Goal: Task Accomplishment & Management: Manage account settings

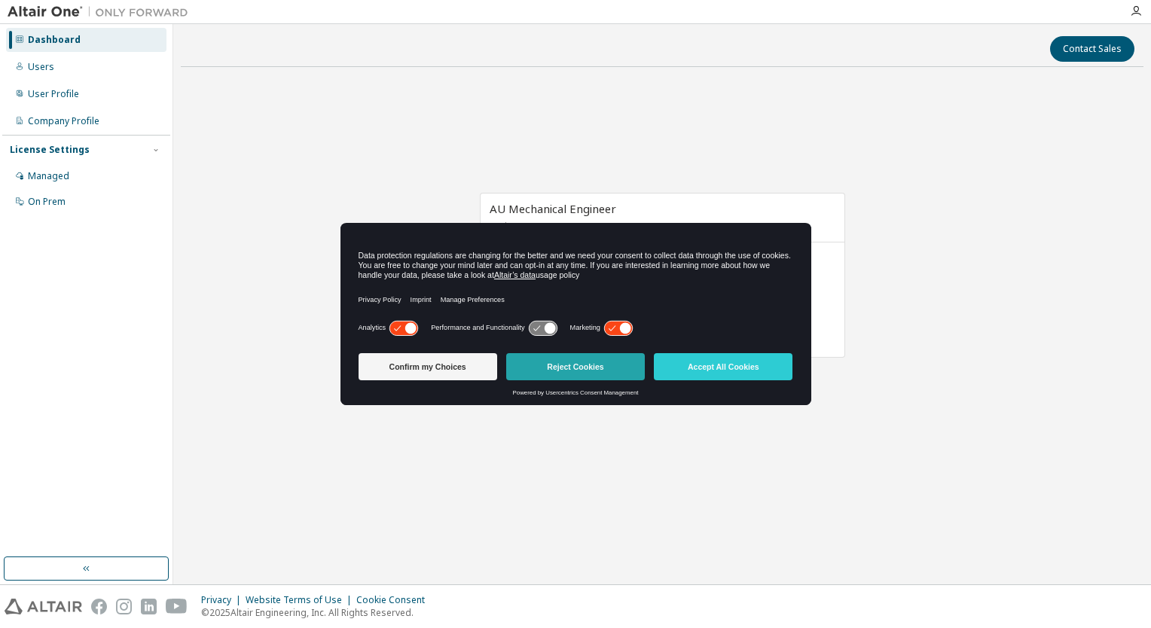
click at [610, 375] on button "Reject Cookies" at bounding box center [575, 366] width 139 height 27
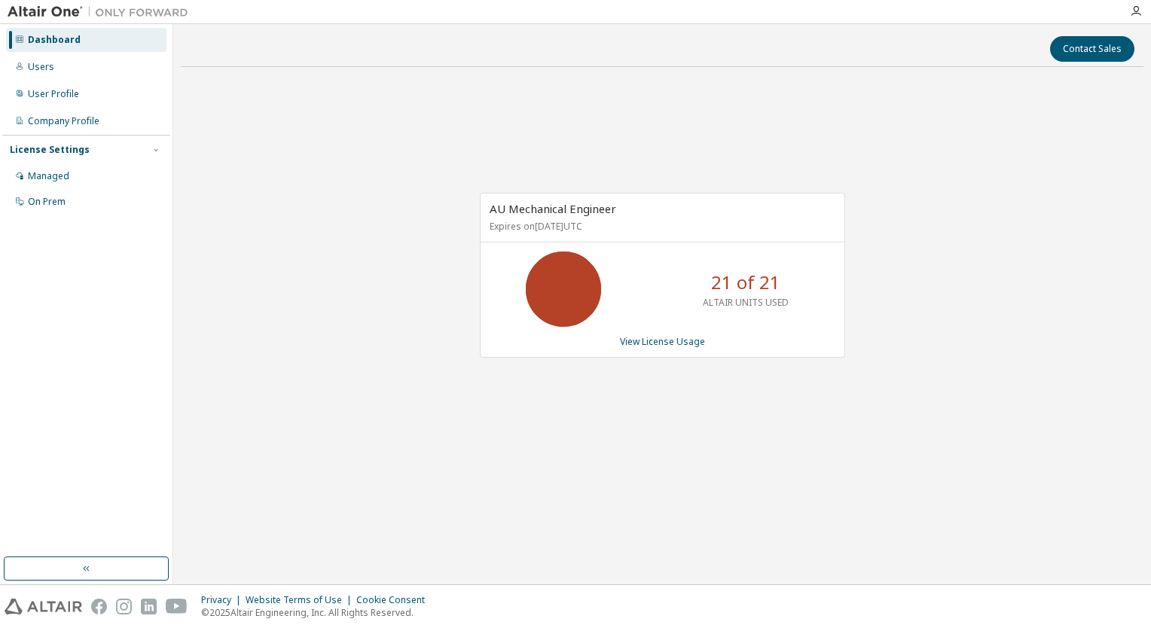
click at [639, 348] on div "AU Mechanical Engineer Expires on January 1, 2026 UTC 21 of 21 ALTAIR UNITS USE…" at bounding box center [662, 275] width 365 height 165
click at [640, 342] on link "View License Usage" at bounding box center [662, 341] width 85 height 13
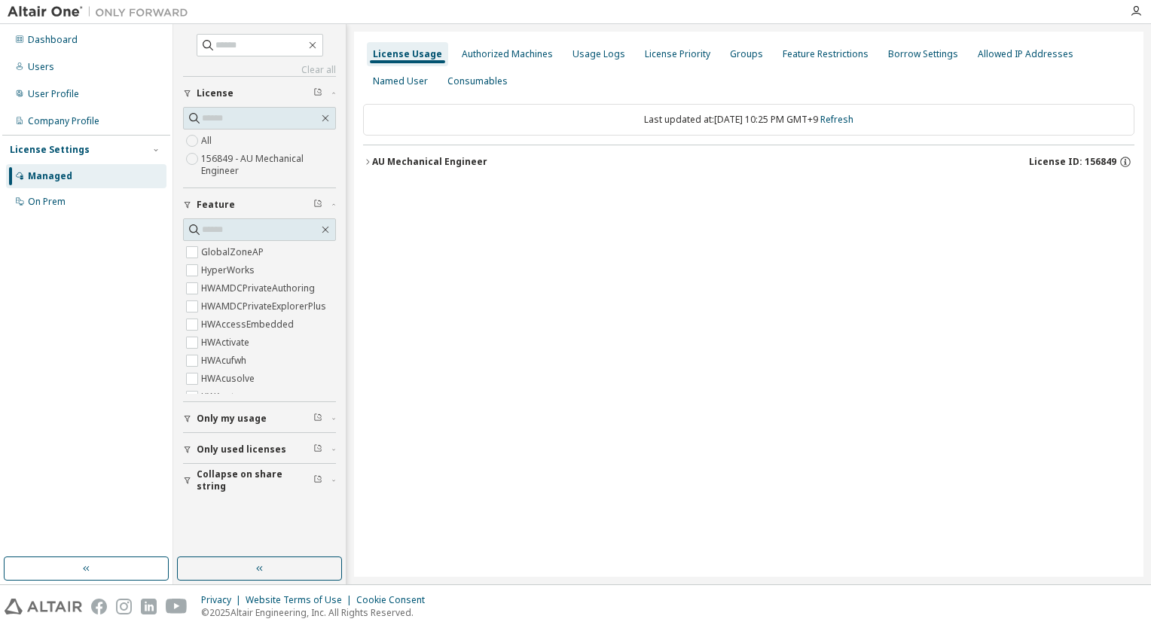
click at [65, 167] on div "Managed" at bounding box center [86, 176] width 160 height 24
click at [386, 160] on div "AU Mechanical Engineer" at bounding box center [429, 162] width 115 height 12
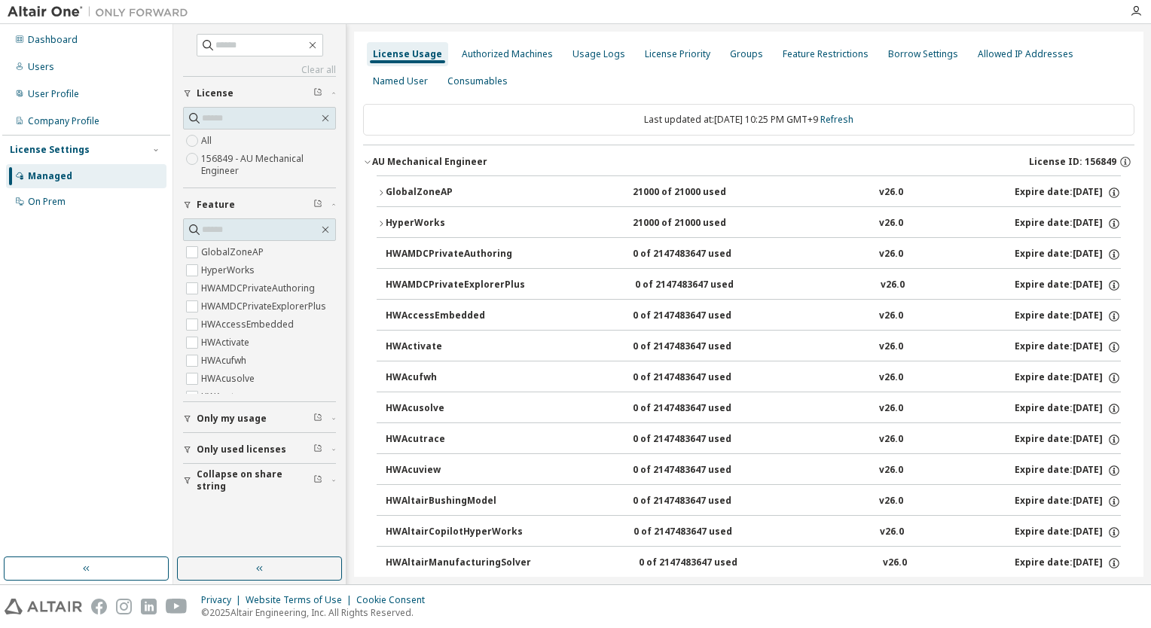
click at [419, 187] on div "GlobalZoneAP" at bounding box center [454, 193] width 136 height 14
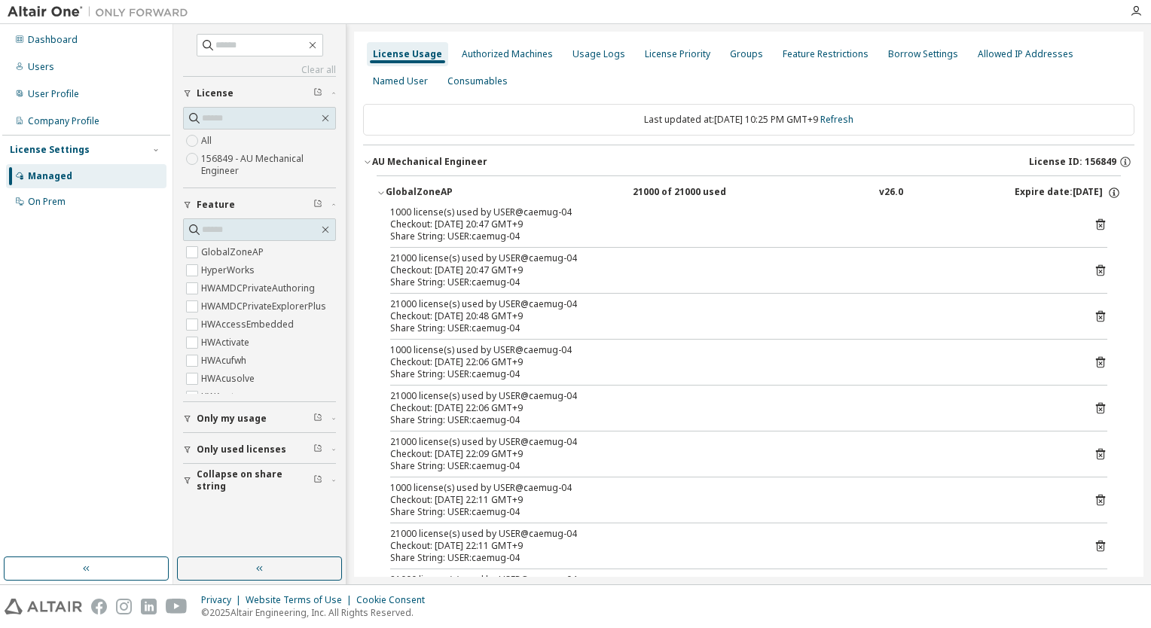
click at [1094, 228] on icon at bounding box center [1101, 225] width 14 height 14
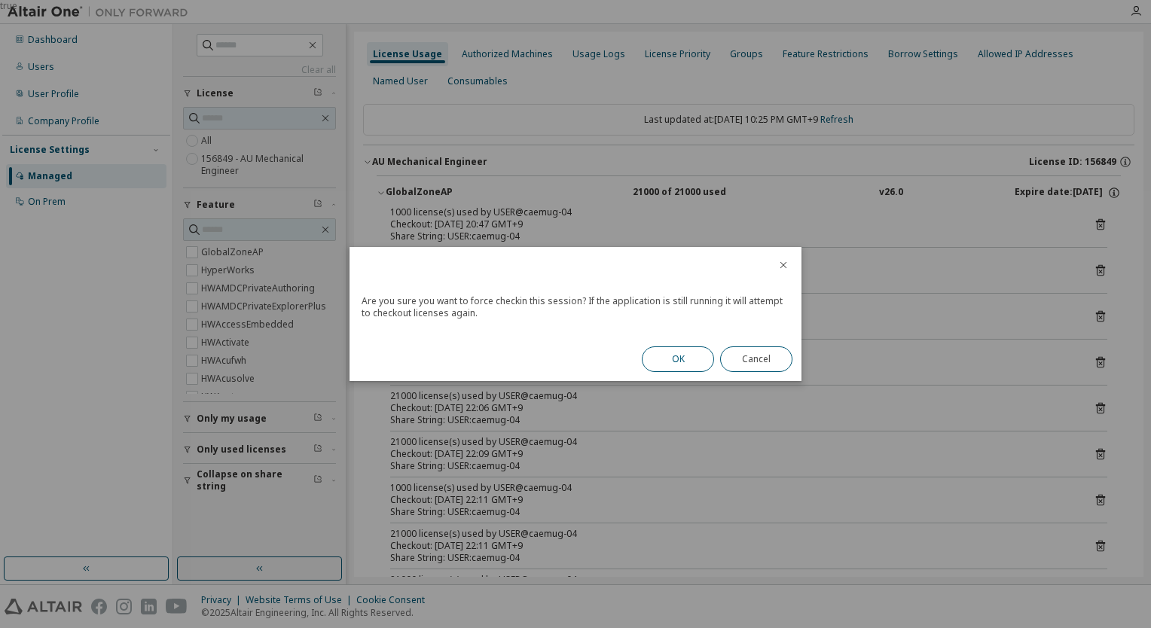
click at [676, 360] on button "OK" at bounding box center [678, 360] width 72 height 26
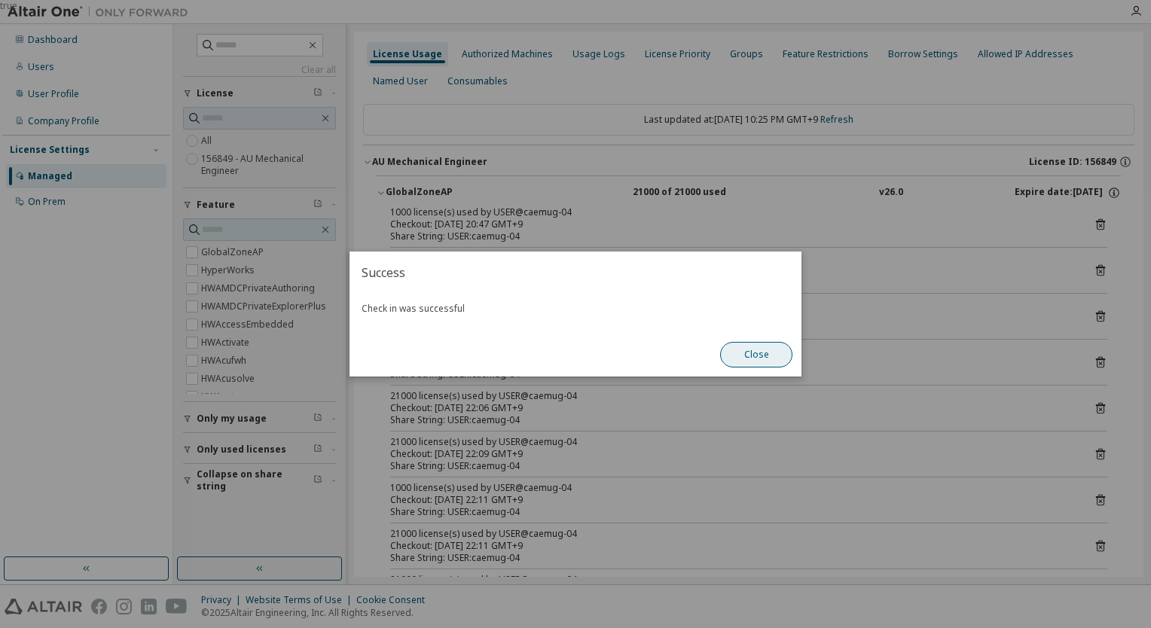
click at [762, 354] on button "Close" at bounding box center [756, 355] width 72 height 26
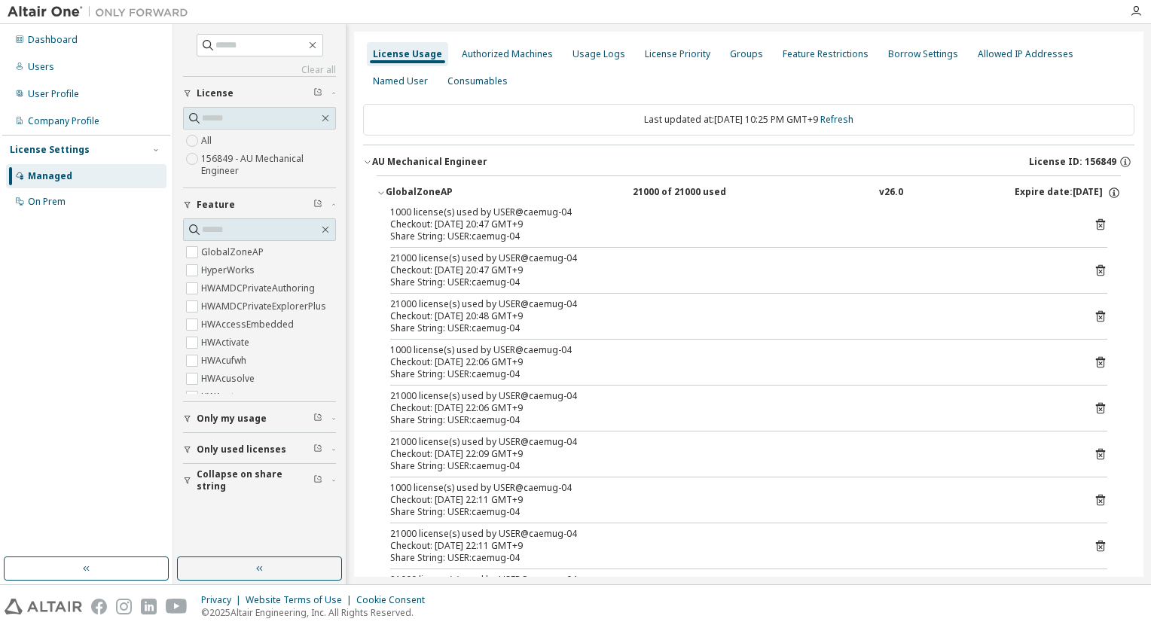
click at [1098, 267] on icon at bounding box center [1101, 271] width 14 height 14
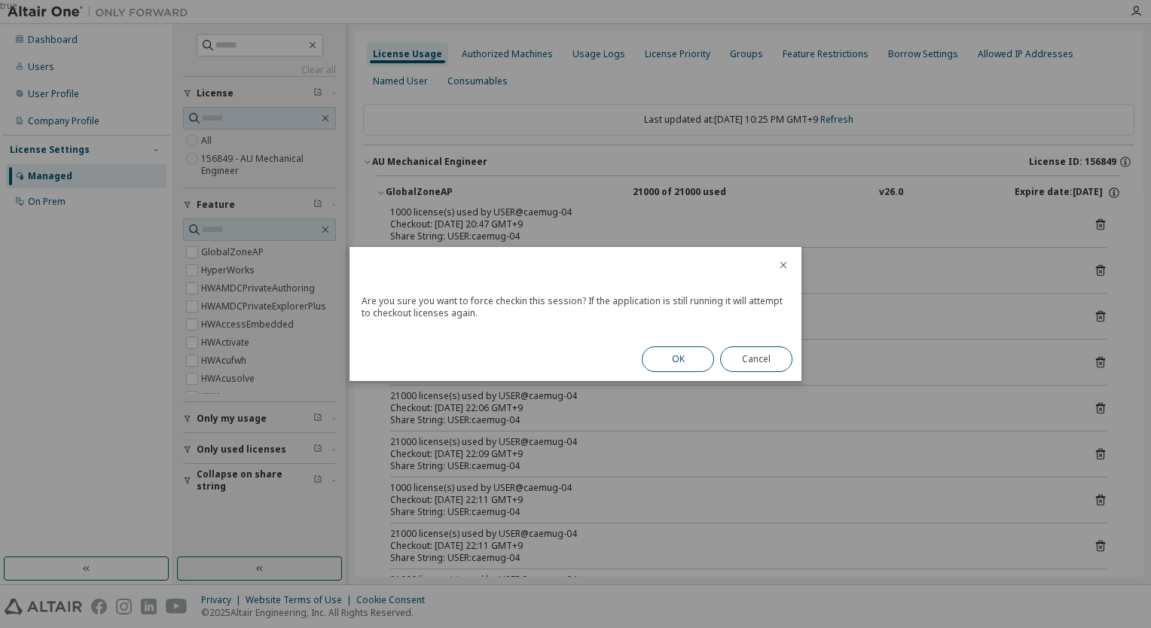
click at [702, 358] on button "OK" at bounding box center [678, 360] width 72 height 26
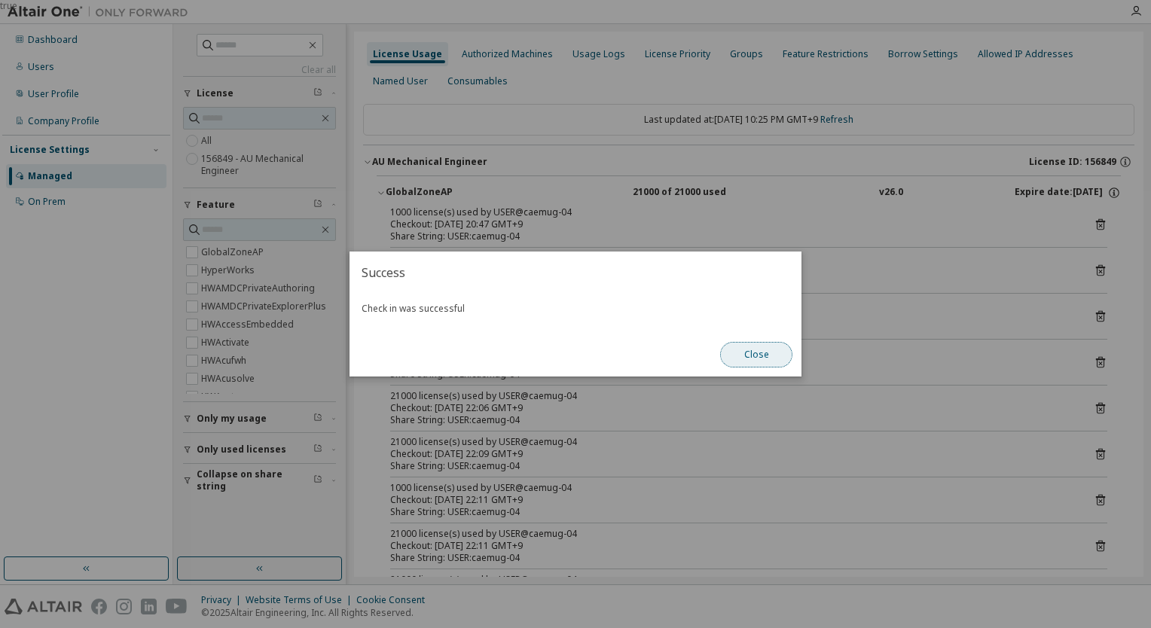
click at [750, 359] on button "Close" at bounding box center [756, 355] width 72 height 26
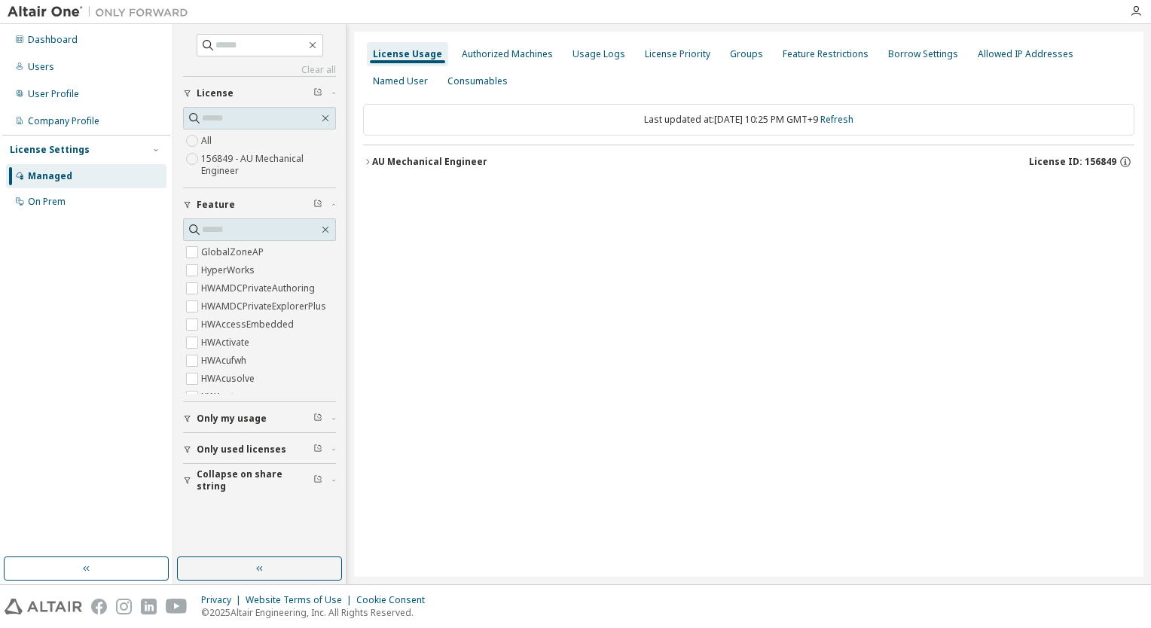
click at [417, 158] on div "AU Mechanical Engineer" at bounding box center [429, 162] width 115 height 12
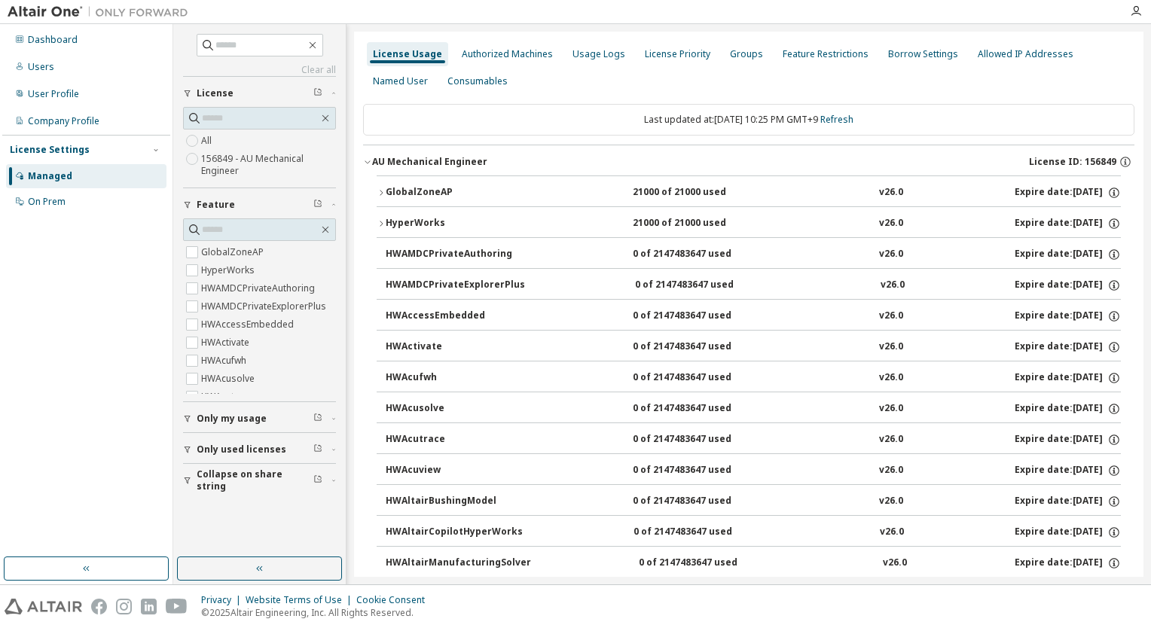
click at [432, 182] on button "GlobalZoneAP 21000 of 21000 used v26.0 Expire date: [DATE]" at bounding box center [749, 192] width 744 height 33
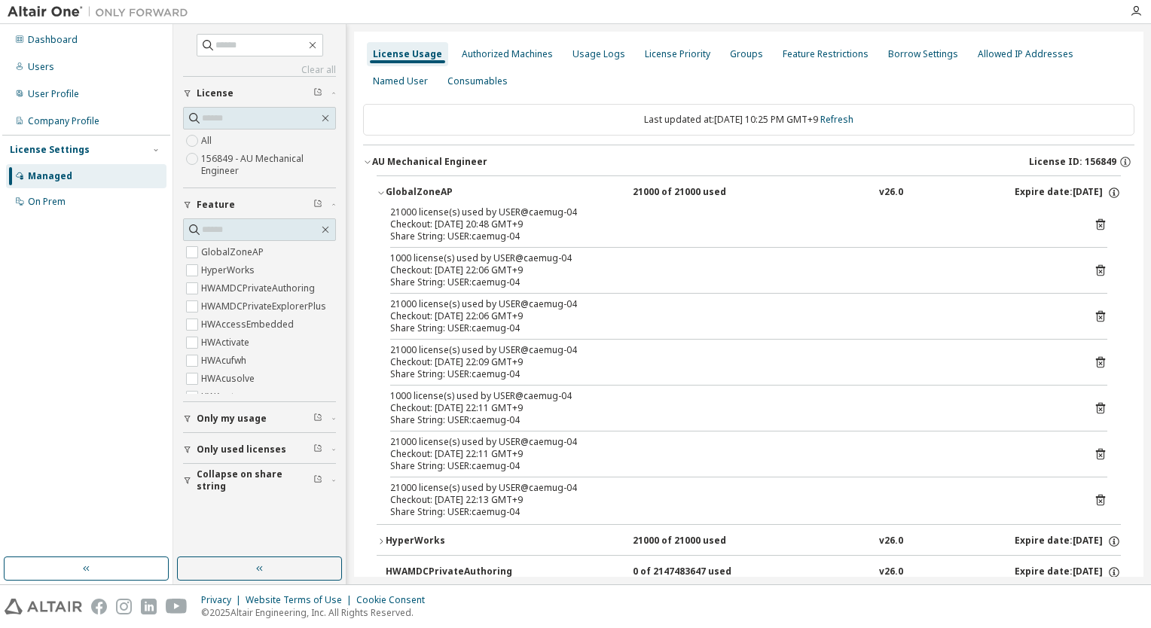
click at [1095, 502] on icon at bounding box center [1101, 500] width 14 height 14
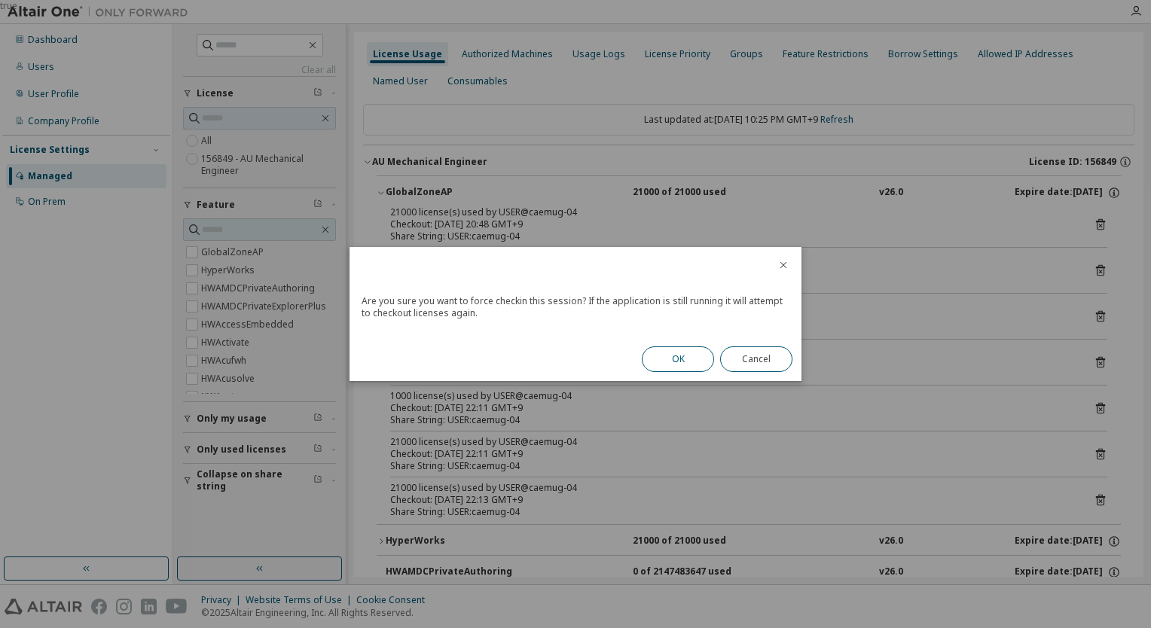
click at [672, 351] on button "OK" at bounding box center [678, 360] width 72 height 26
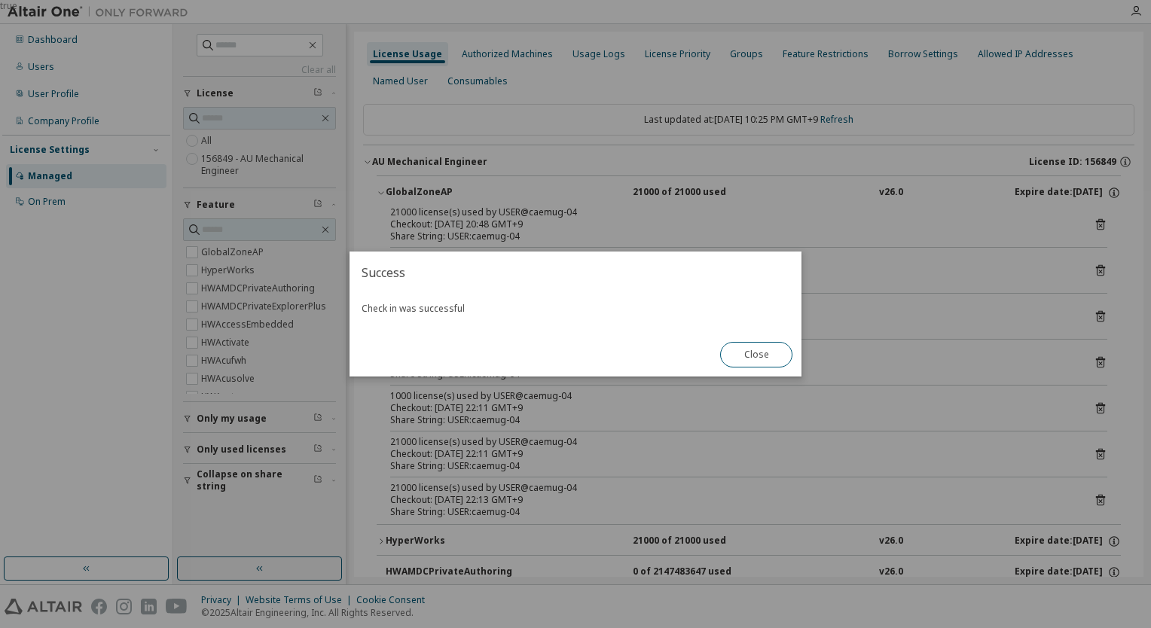
click at [765, 360] on button "Close" at bounding box center [756, 355] width 72 height 26
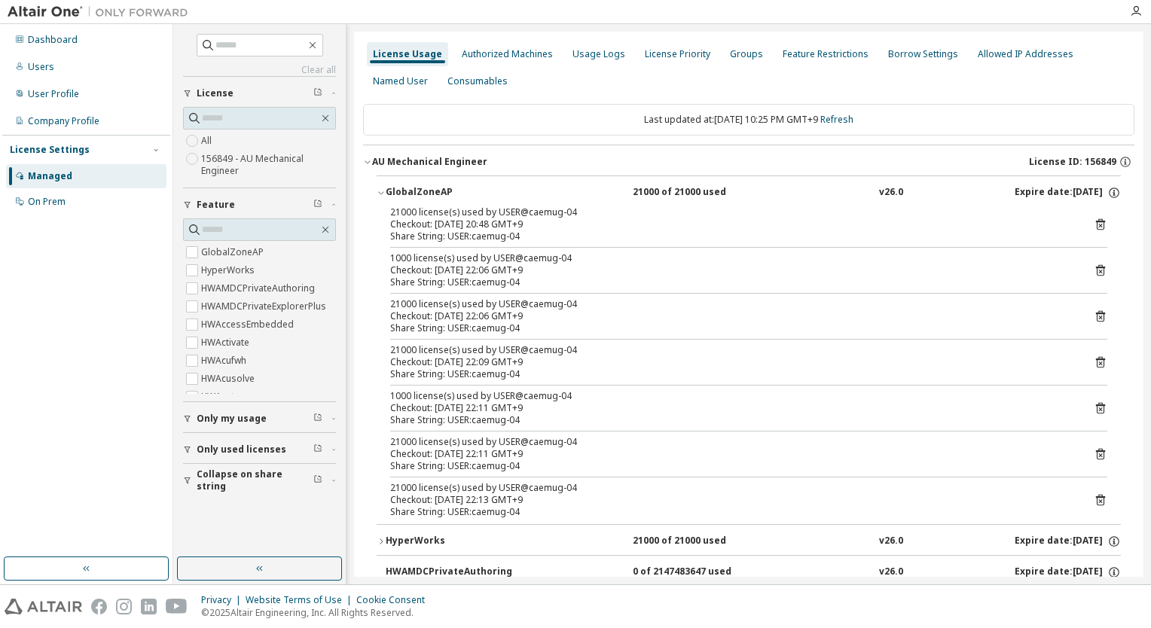
click at [1103, 493] on div "21000 license(s) used by USER@caemug-04 Checkout: 2025-10-04 20:48 GMT+9 Share …" at bounding box center [749, 365] width 744 height 318
click at [1098, 501] on icon at bounding box center [1100, 501] width 4 height 4
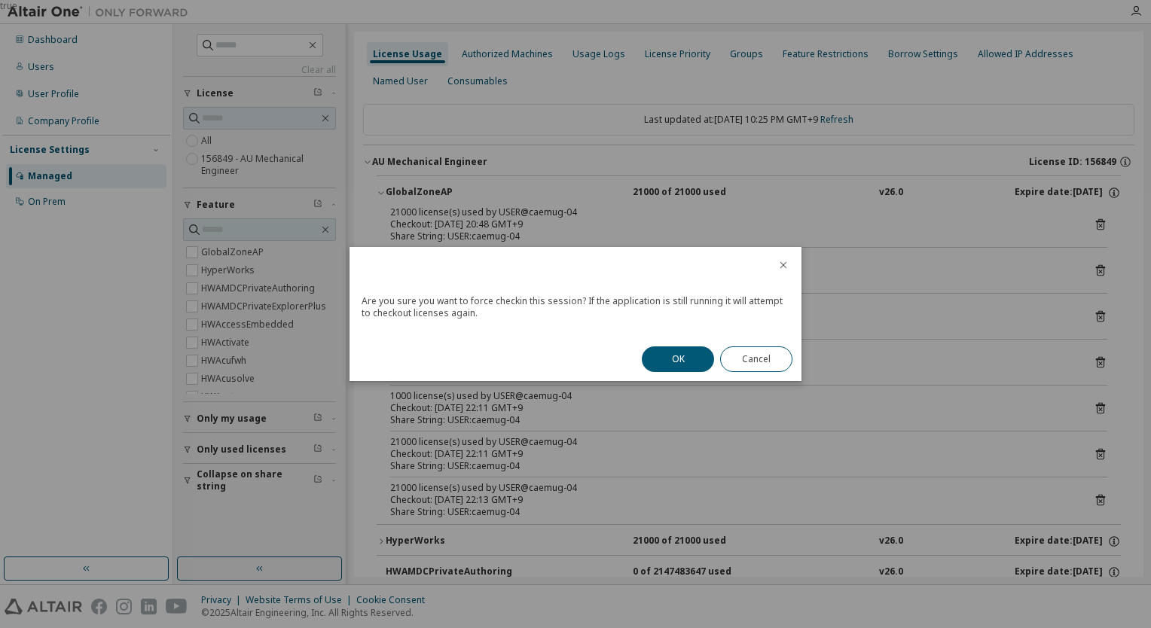
click at [685, 338] on div "OK Cancel" at bounding box center [717, 359] width 169 height 44
click at [687, 363] on button "OK" at bounding box center [678, 360] width 72 height 26
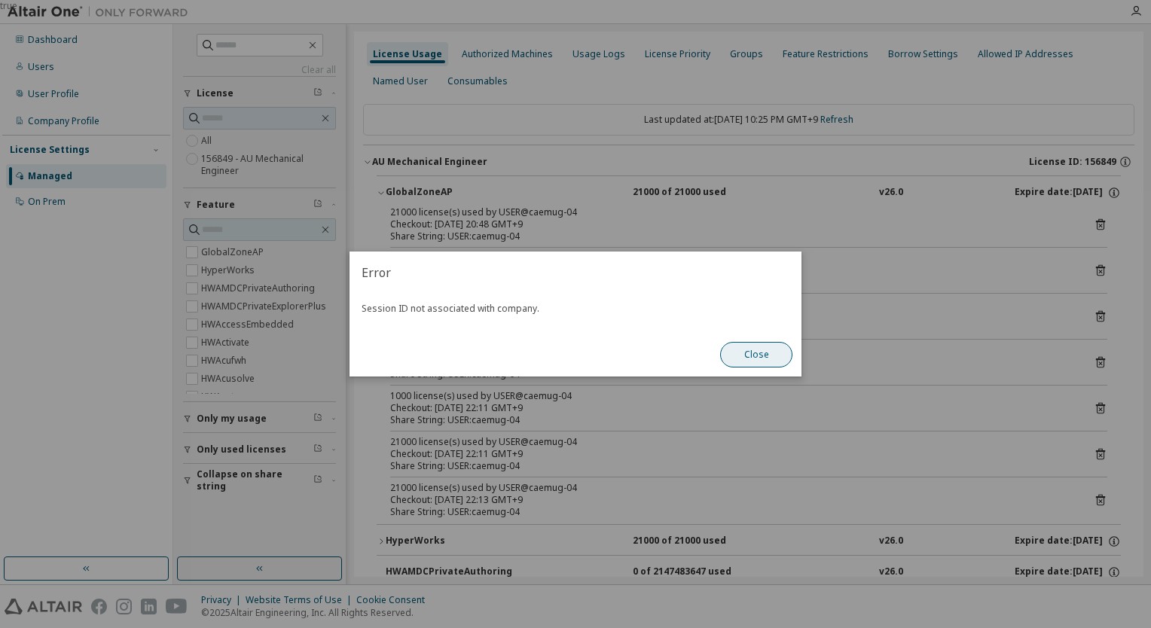
click at [739, 351] on button "Close" at bounding box center [756, 355] width 72 height 26
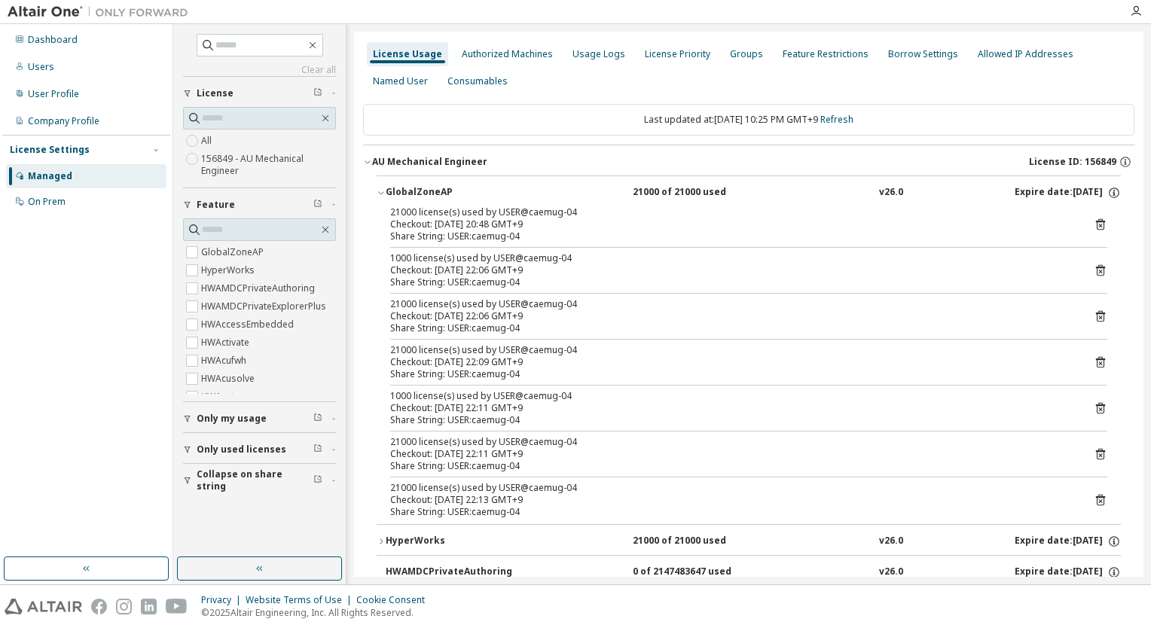
click at [1098, 455] on icon at bounding box center [1100, 456] width 4 height 4
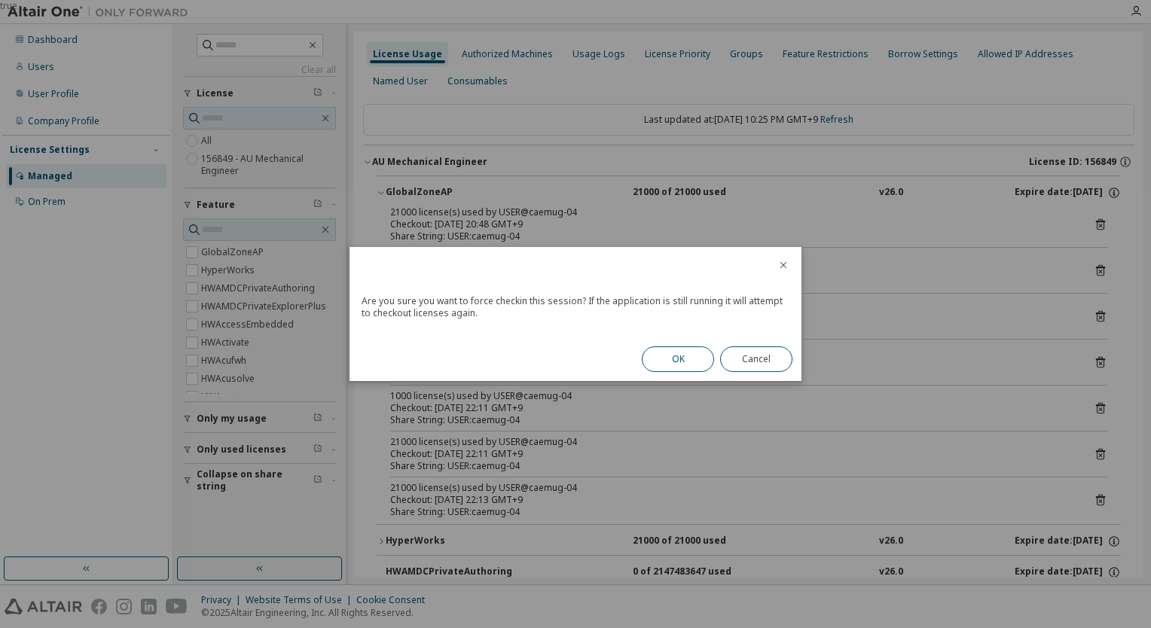
click at [679, 363] on button "OK" at bounding box center [678, 360] width 72 height 26
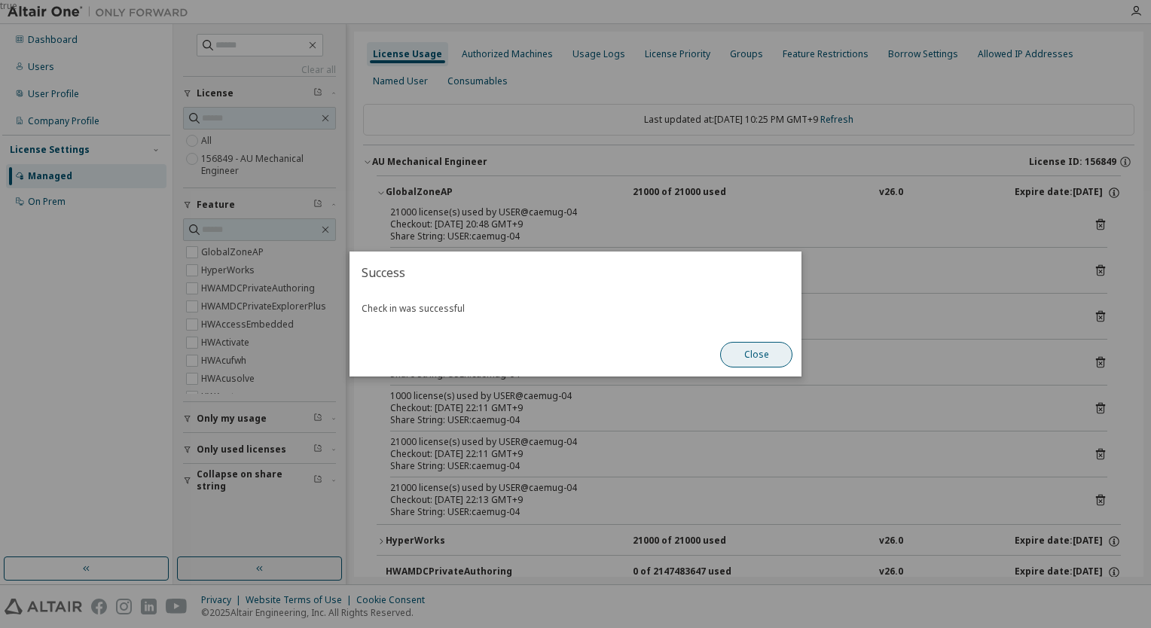
click at [750, 352] on button "Close" at bounding box center [756, 355] width 72 height 26
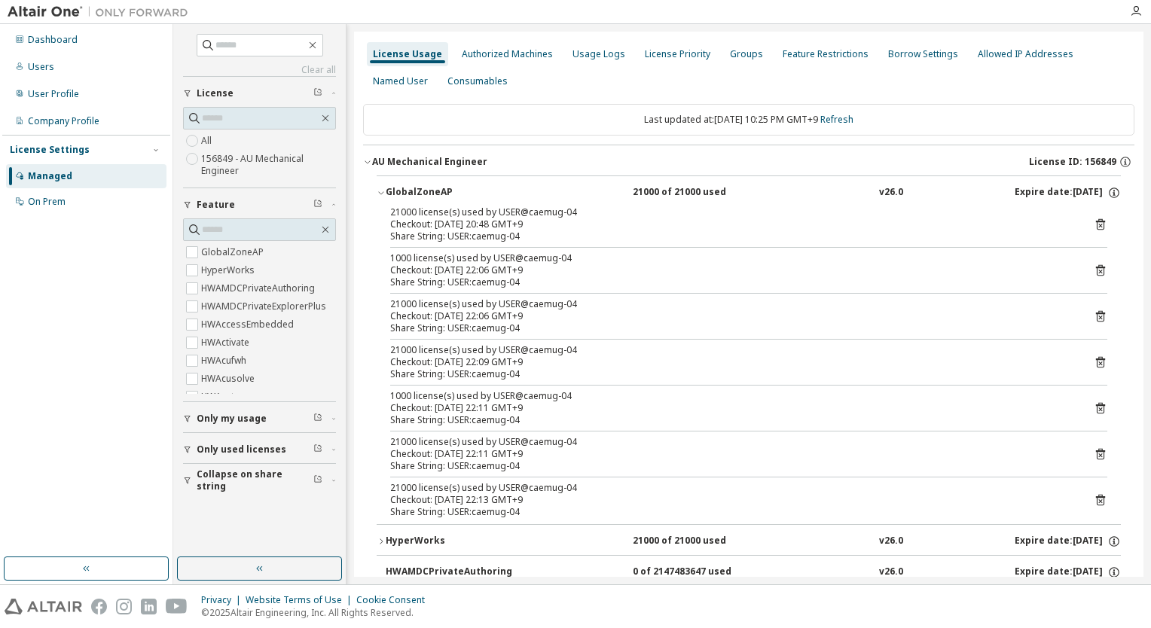
click at [1085, 313] on div "21000 license(s) used by USER@caemug-04 Checkout: 2025-10-04 22:06 GMT+9 Share …" at bounding box center [748, 316] width 717 height 36
click at [1098, 314] on icon at bounding box center [1101, 317] width 14 height 14
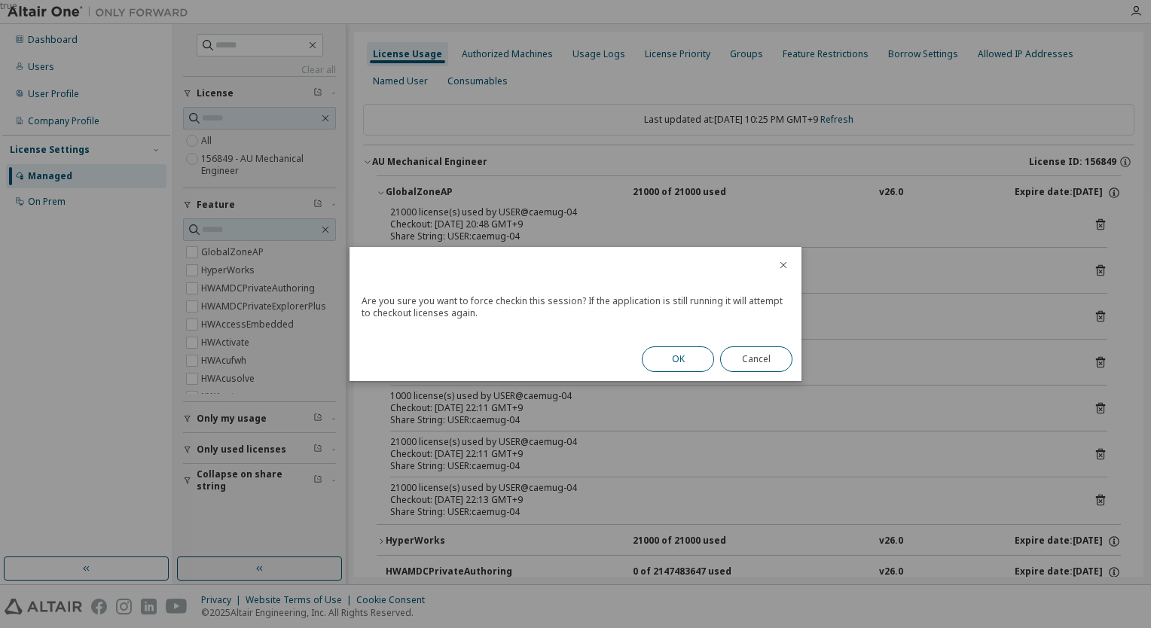
click at [658, 360] on button "OK" at bounding box center [678, 360] width 72 height 26
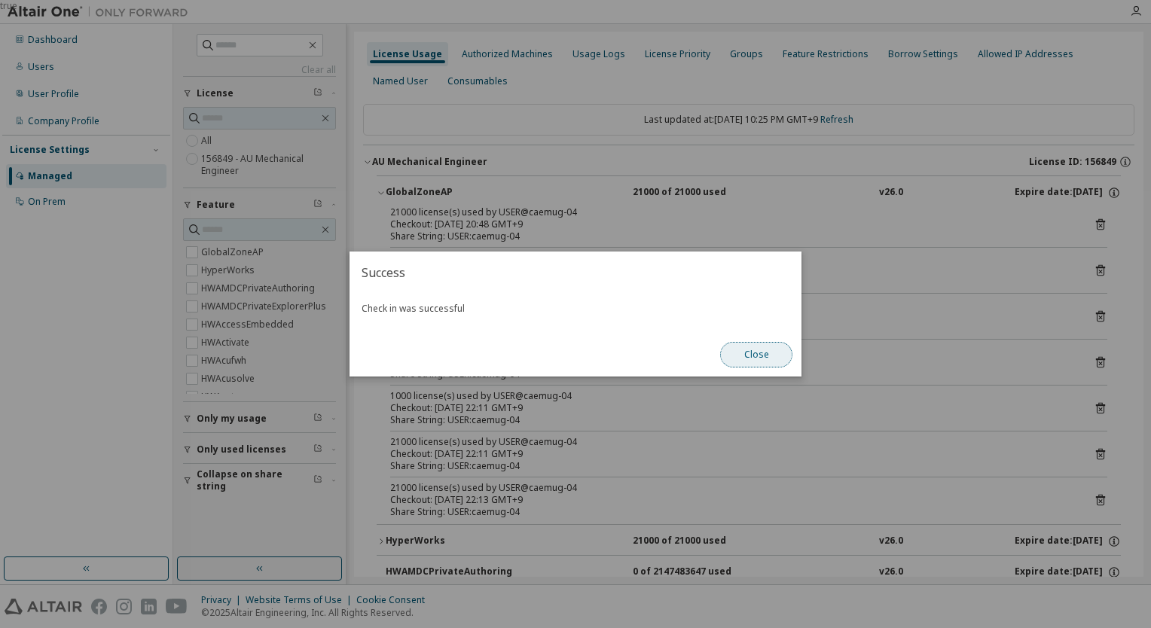
click at [759, 357] on button "Close" at bounding box center [756, 355] width 72 height 26
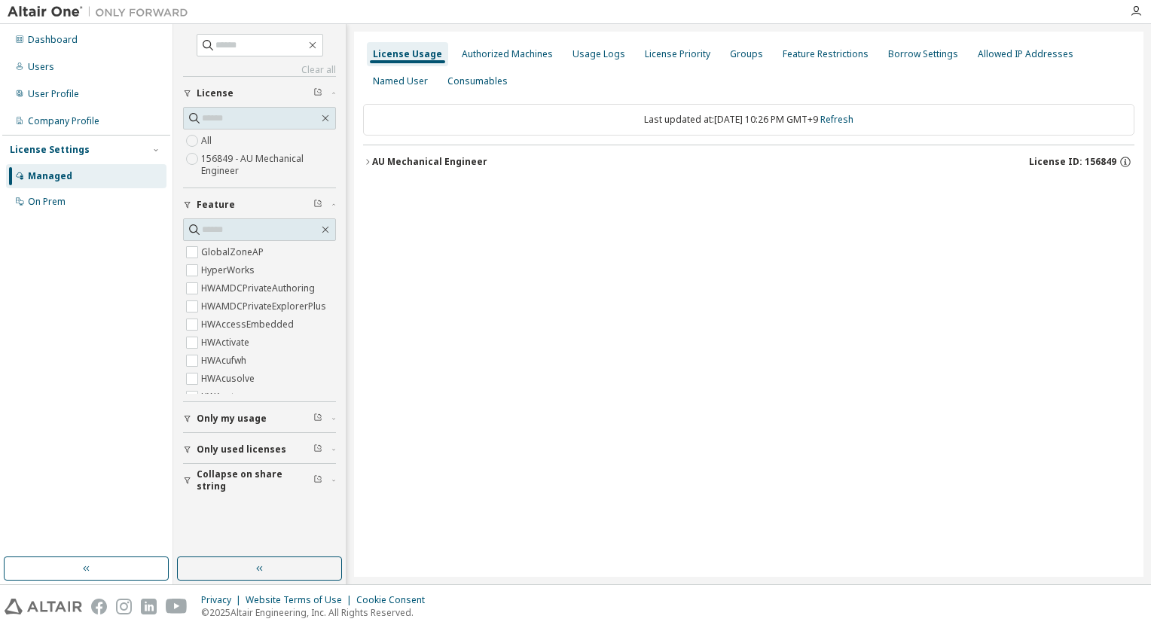
click at [386, 167] on div "AU Mechanical Engineer" at bounding box center [429, 162] width 115 height 12
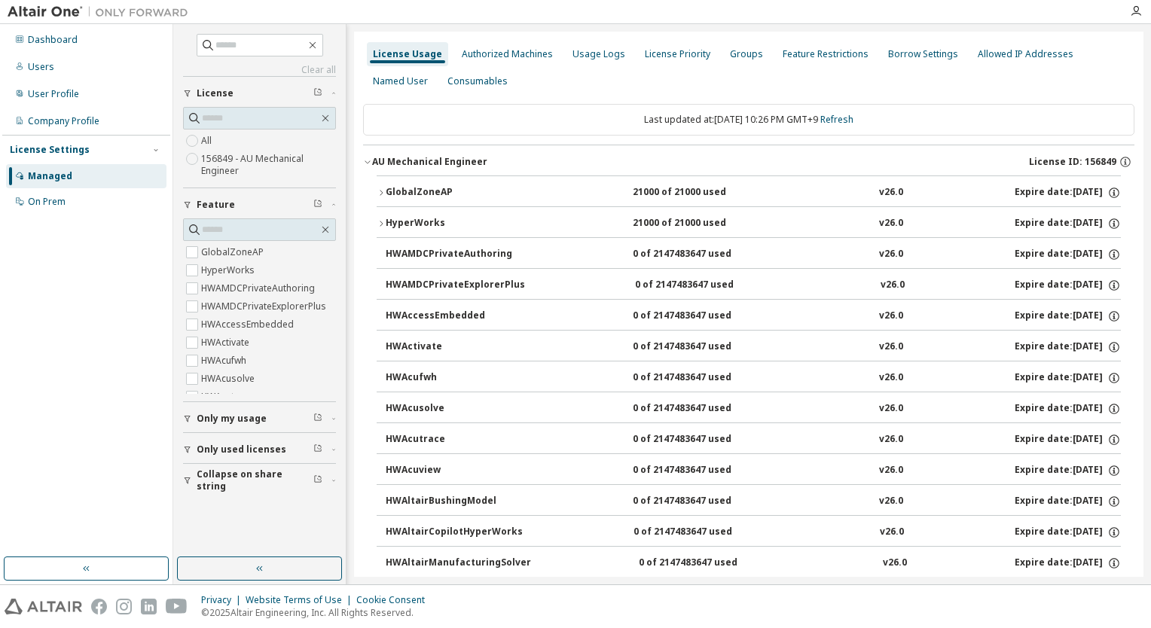
click at [431, 182] on button "GlobalZoneAP 21000 of 21000 used v26.0 Expire date: [DATE]" at bounding box center [749, 192] width 744 height 33
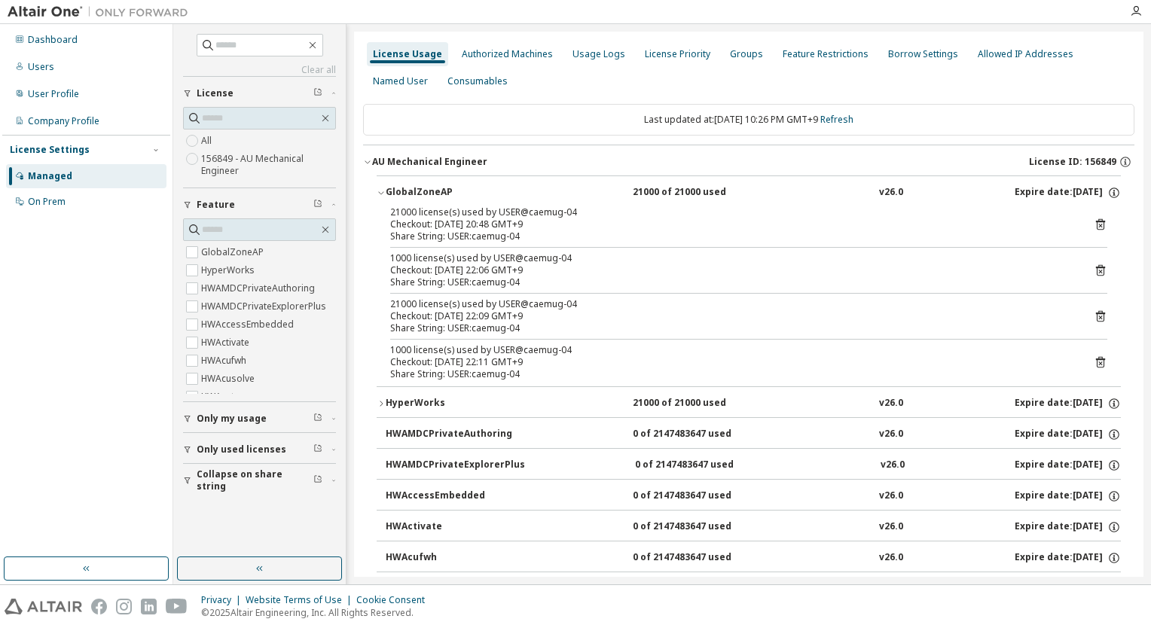
click at [1099, 221] on icon at bounding box center [1101, 225] width 14 height 14
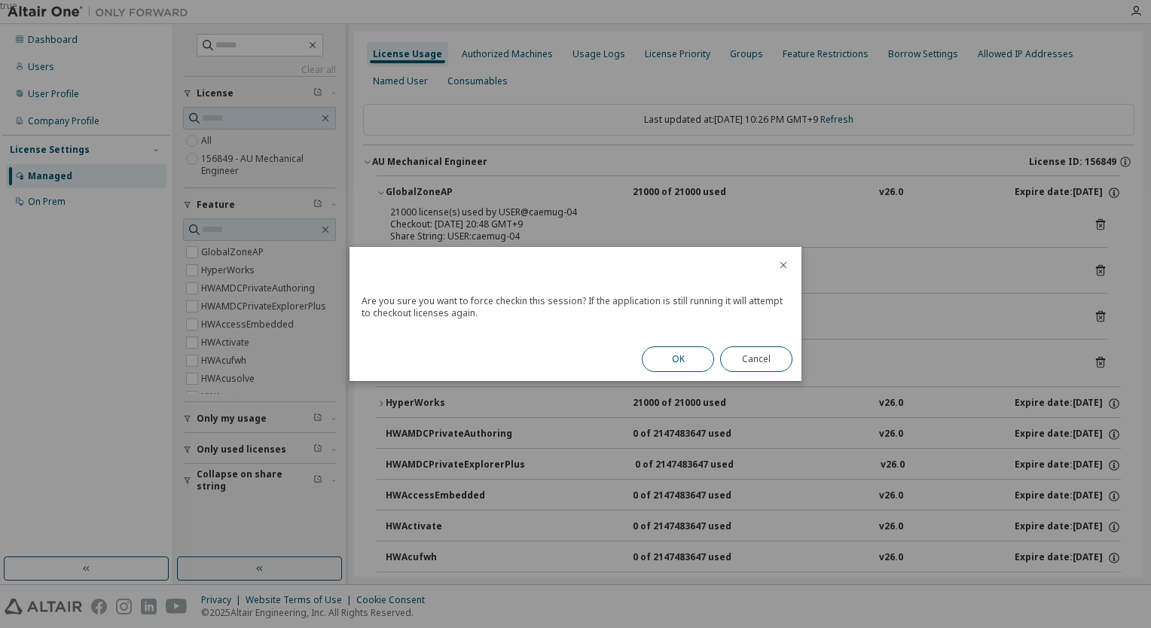
click at [691, 353] on button "OK" at bounding box center [678, 360] width 72 height 26
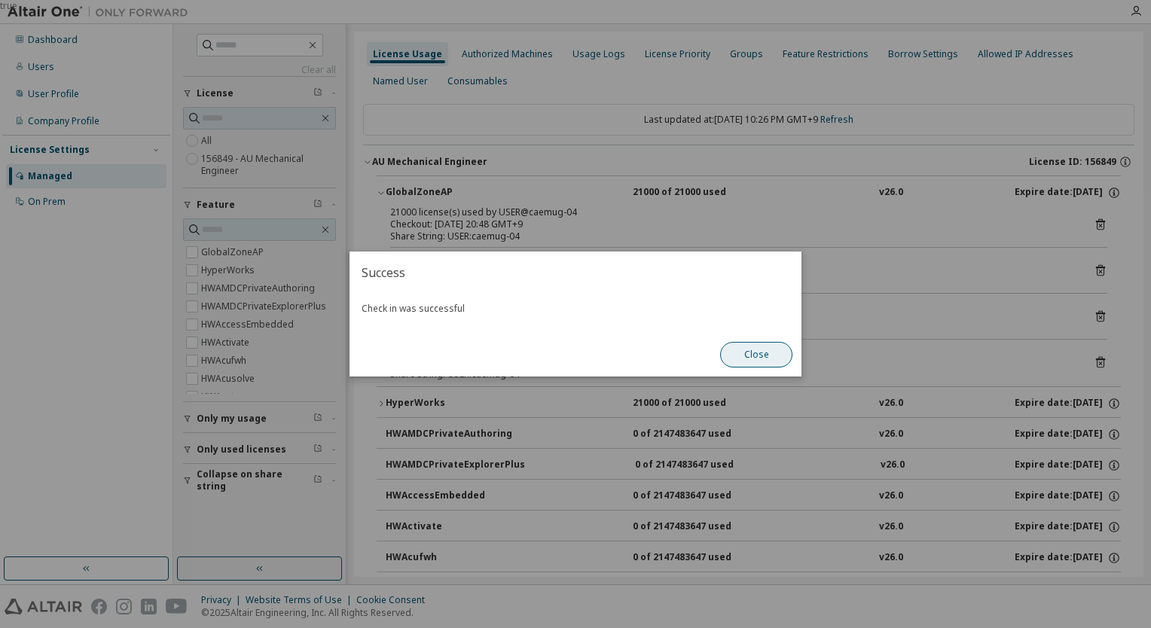
click at [762, 356] on button "Close" at bounding box center [756, 355] width 72 height 26
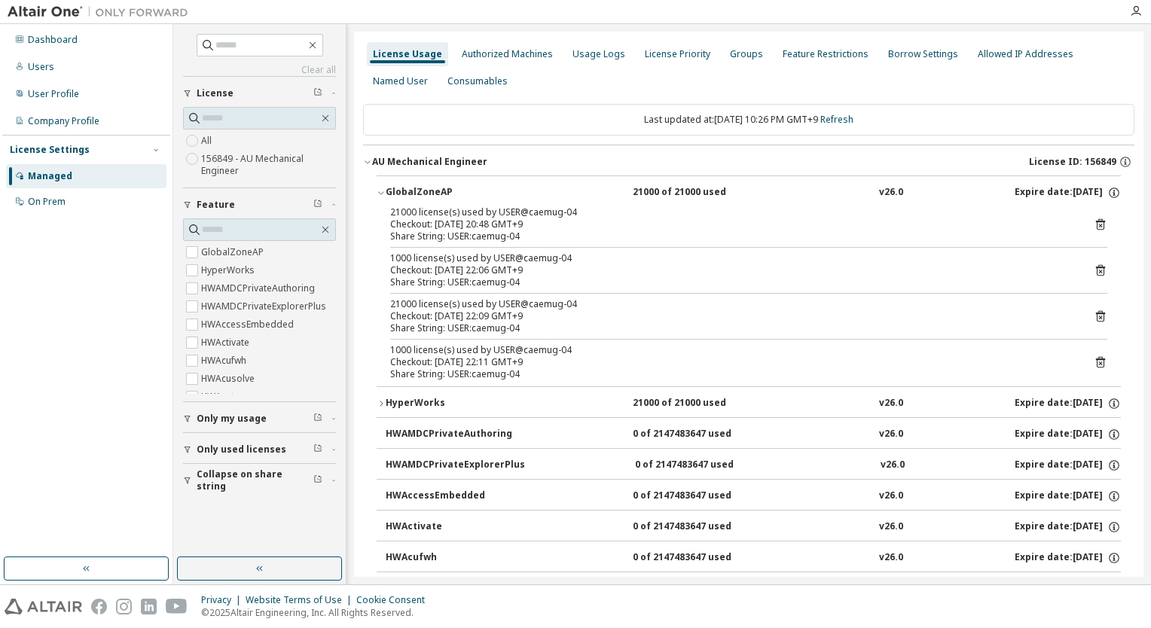
click at [1104, 266] on div "21000 license(s) used by USER@caemug-04 Checkout: [DATE] 20:48 GMT+9 Share Stri…" at bounding box center [749, 296] width 744 height 180
click at [1096, 267] on icon at bounding box center [1100, 270] width 9 height 11
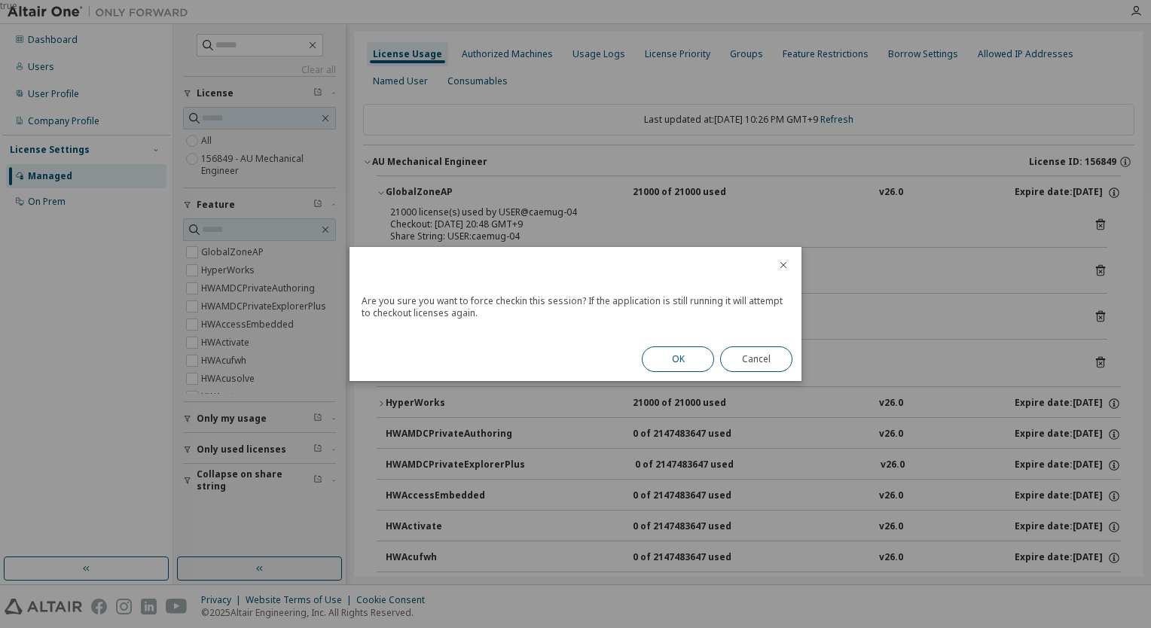
click at [668, 354] on button "OK" at bounding box center [678, 360] width 72 height 26
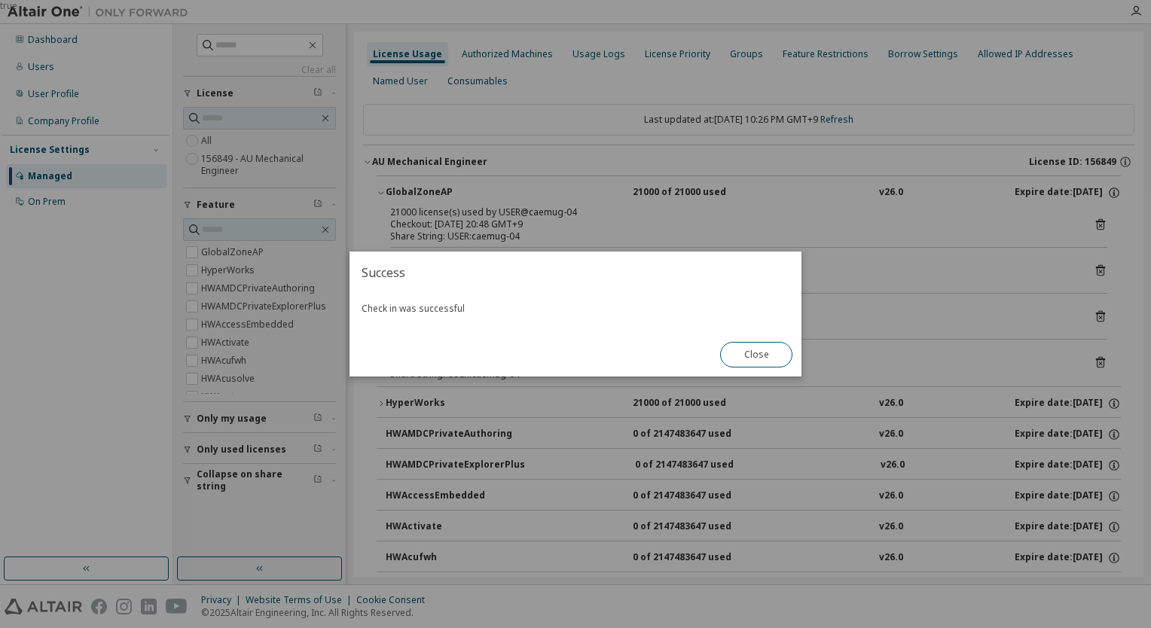
click button "Close" at bounding box center [756, 355] width 72 height 26
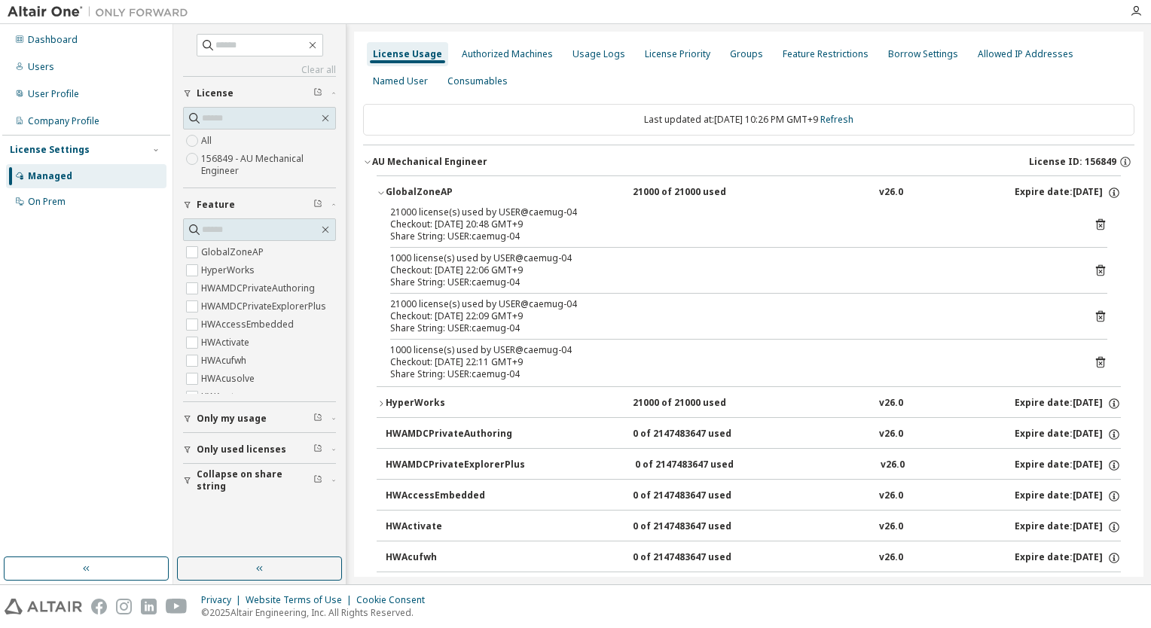
click at [1096, 312] on icon at bounding box center [1100, 316] width 9 height 11
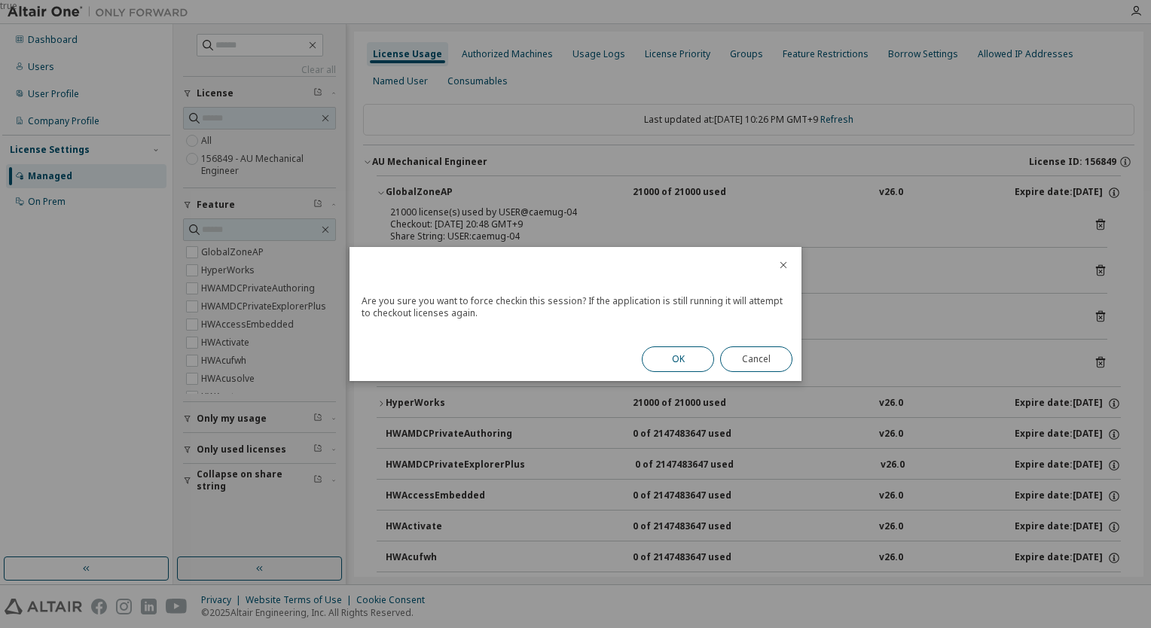
click at [693, 350] on button "OK" at bounding box center [678, 360] width 72 height 26
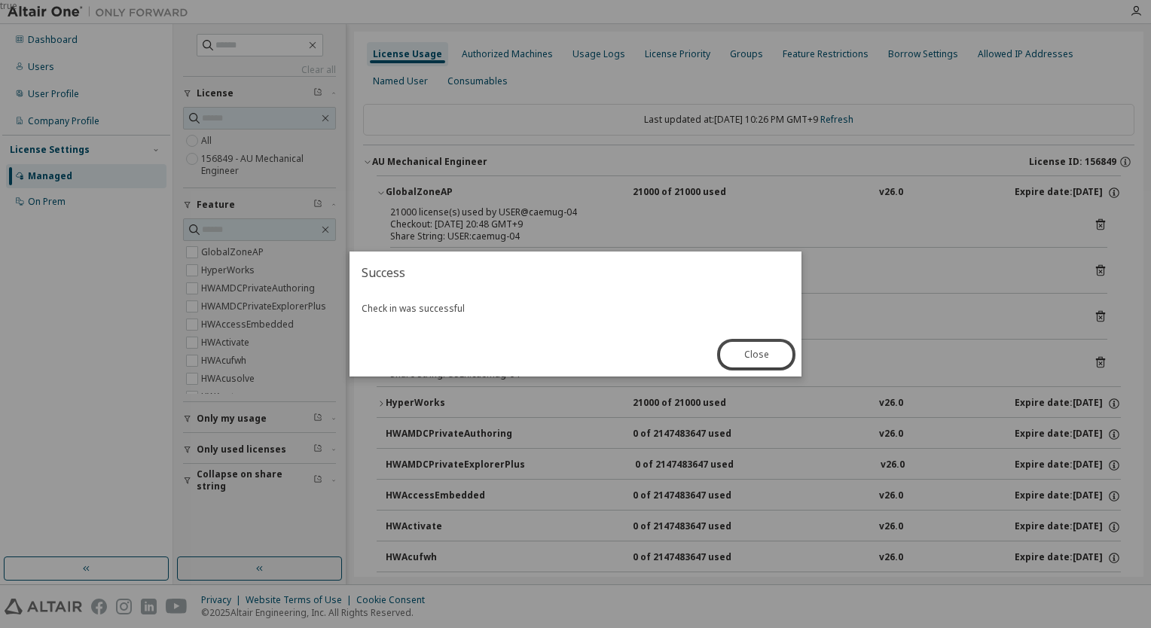
click button "Close" at bounding box center [756, 355] width 72 height 26
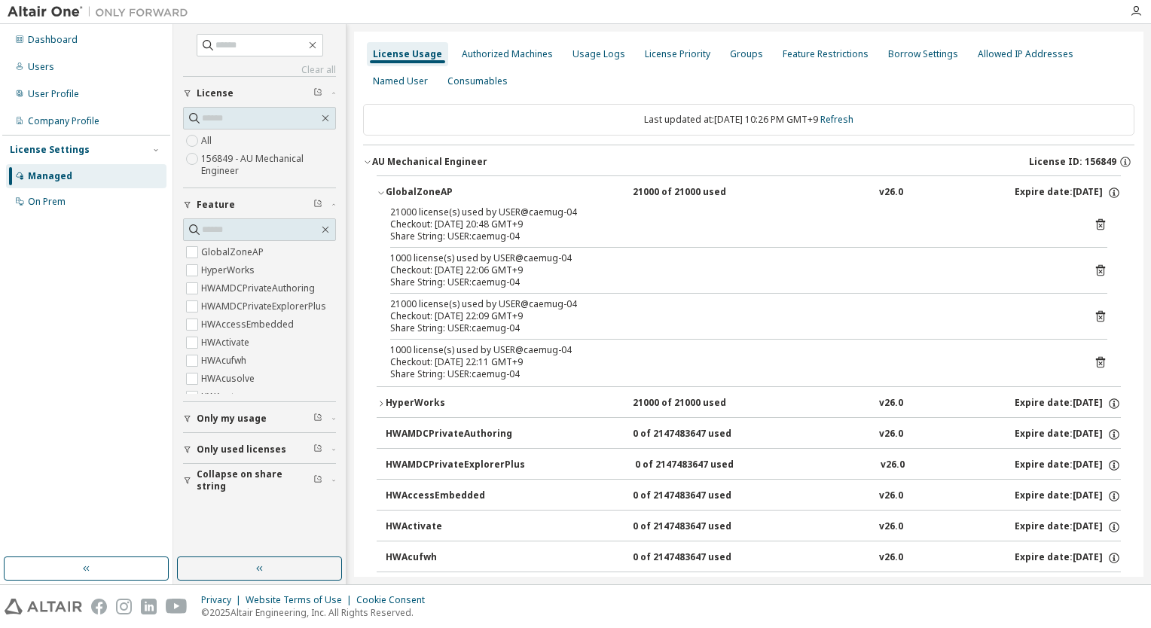
click at [1098, 362] on icon at bounding box center [1100, 364] width 4 height 4
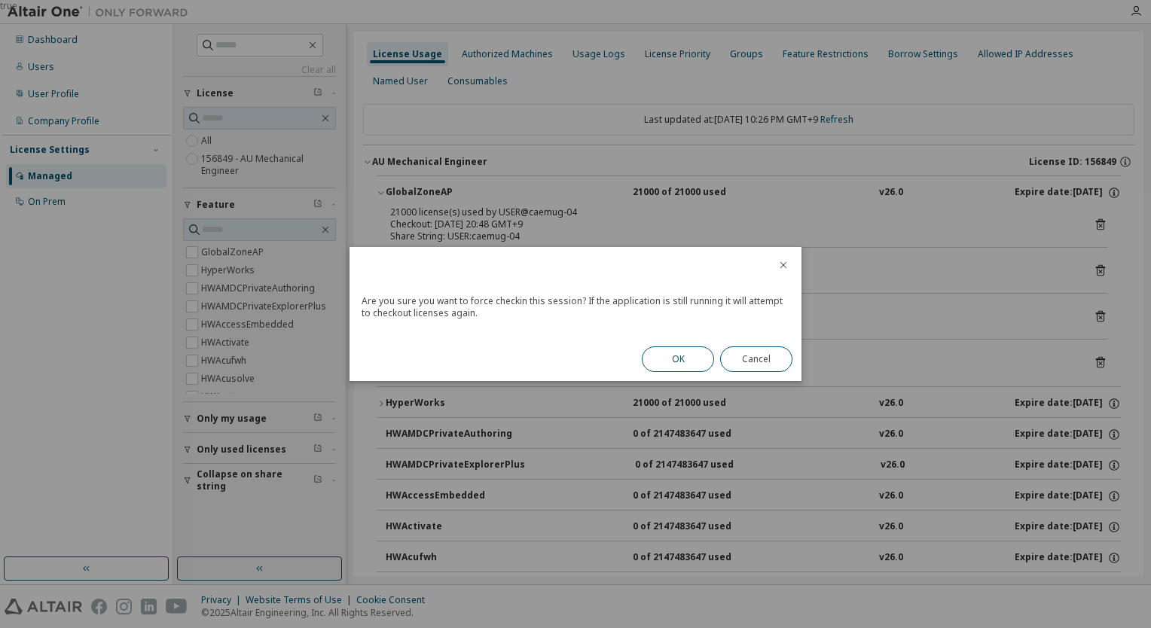
click at [684, 353] on button "OK" at bounding box center [678, 360] width 72 height 26
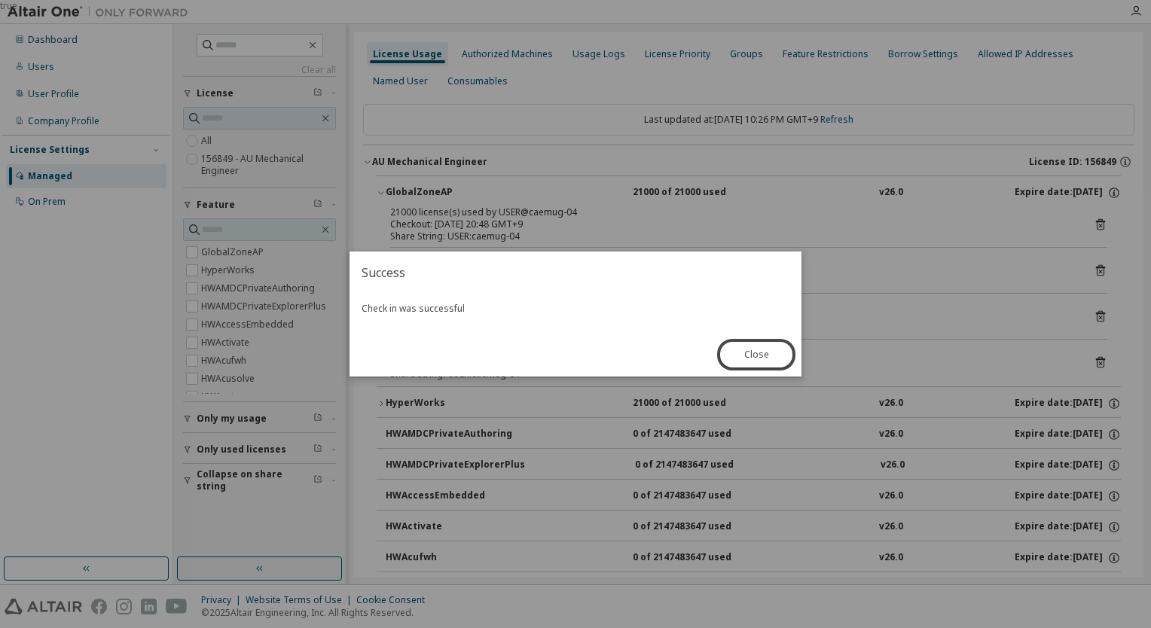
click button "Close" at bounding box center [756, 355] width 72 height 26
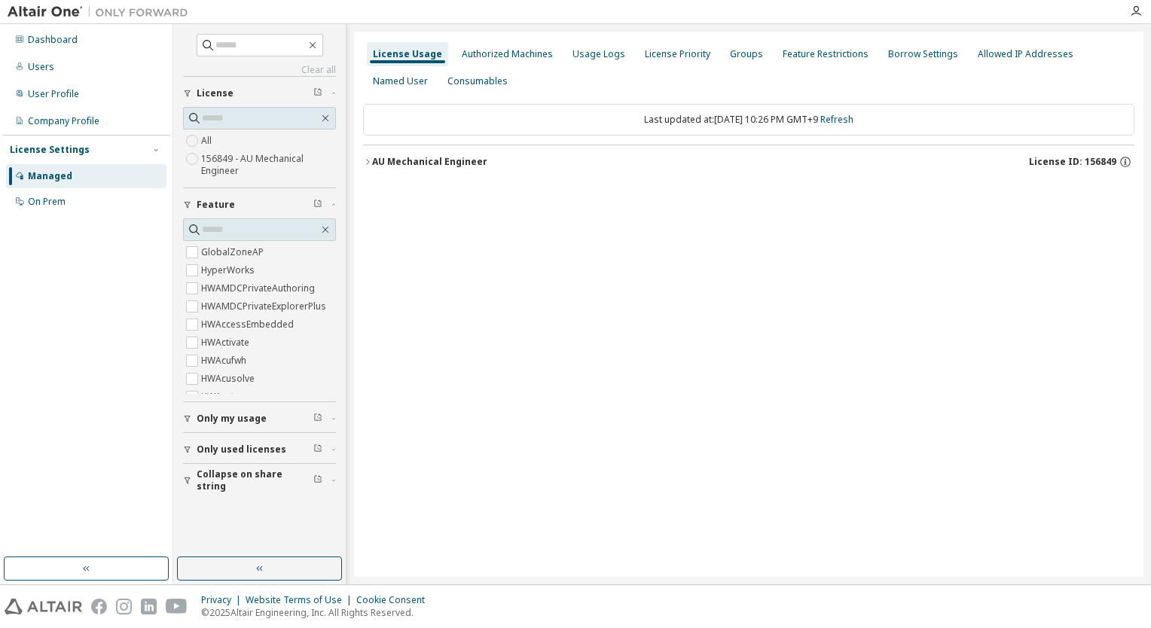
click at [421, 162] on div "AU Mechanical Engineer" at bounding box center [429, 162] width 115 height 12
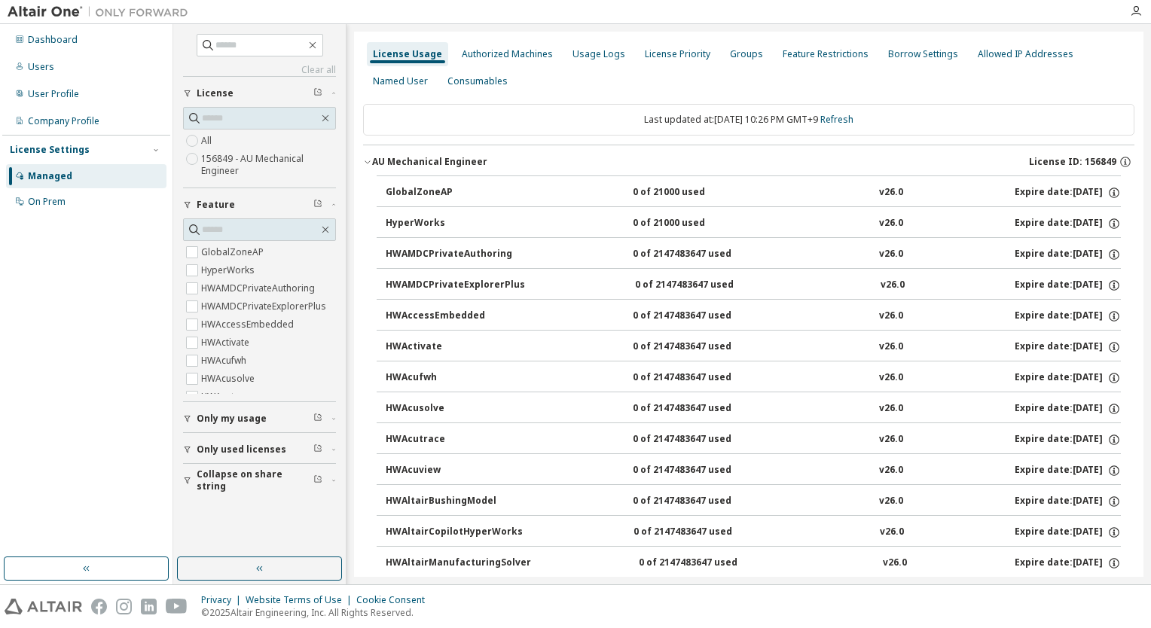
click at [421, 164] on div "AU Mechanical Engineer" at bounding box center [429, 162] width 115 height 12
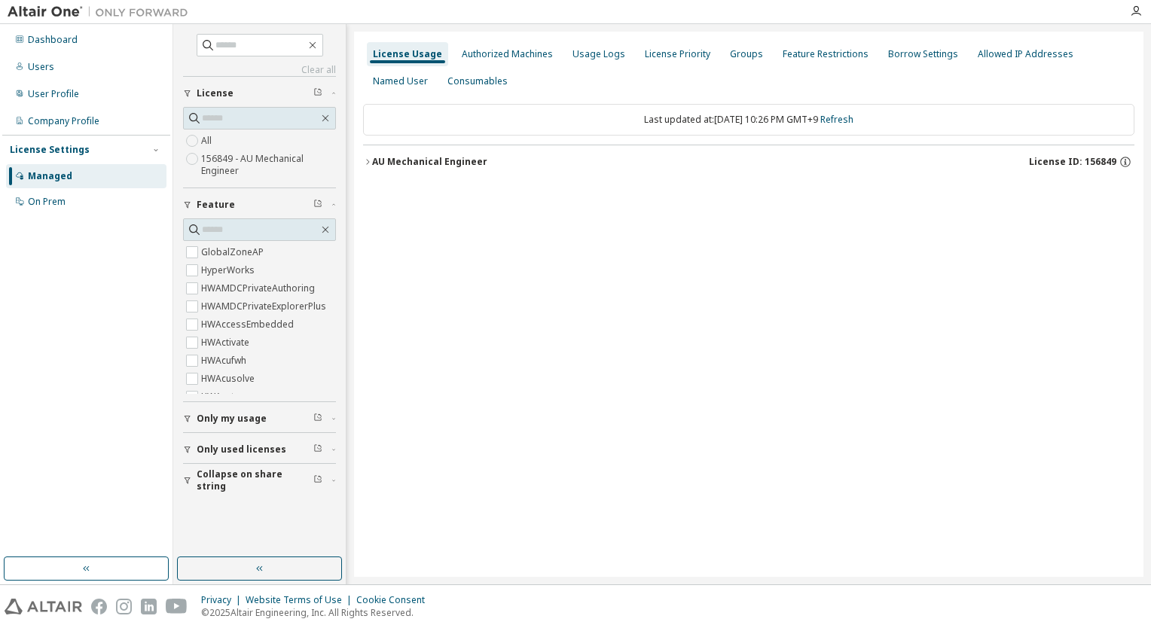
click at [421, 164] on div "AU Mechanical Engineer" at bounding box center [429, 162] width 115 height 12
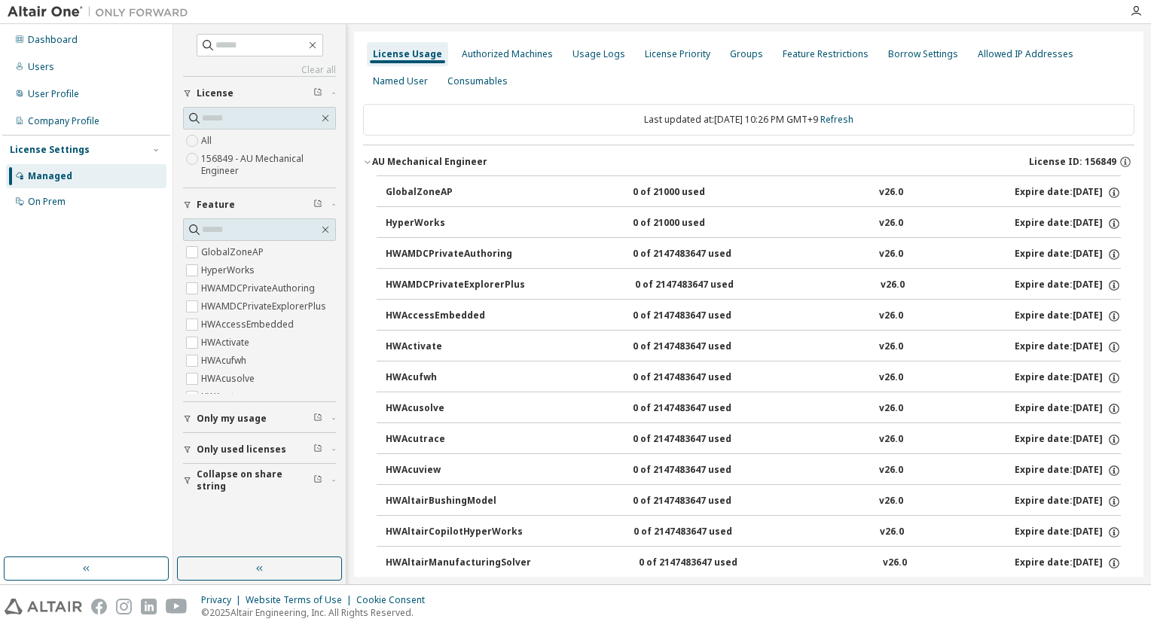
click at [422, 161] on div "AU Mechanical Engineer" at bounding box center [429, 162] width 115 height 12
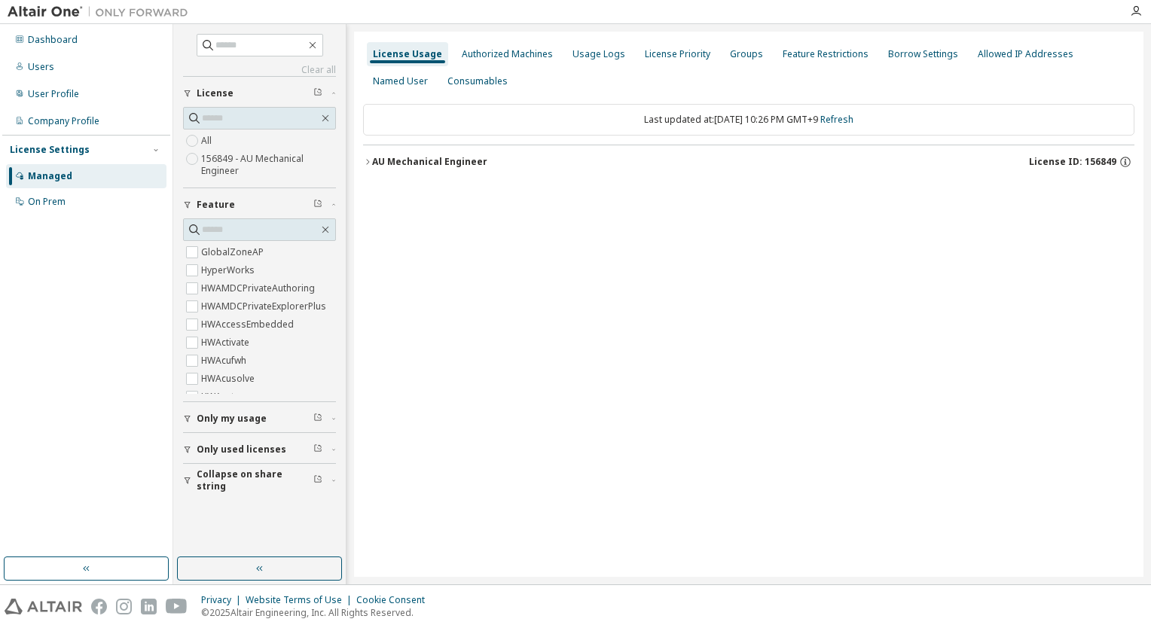
click at [422, 161] on div "AU Mechanical Engineer" at bounding box center [429, 162] width 115 height 12
